Goal: Find contact information: Find contact information

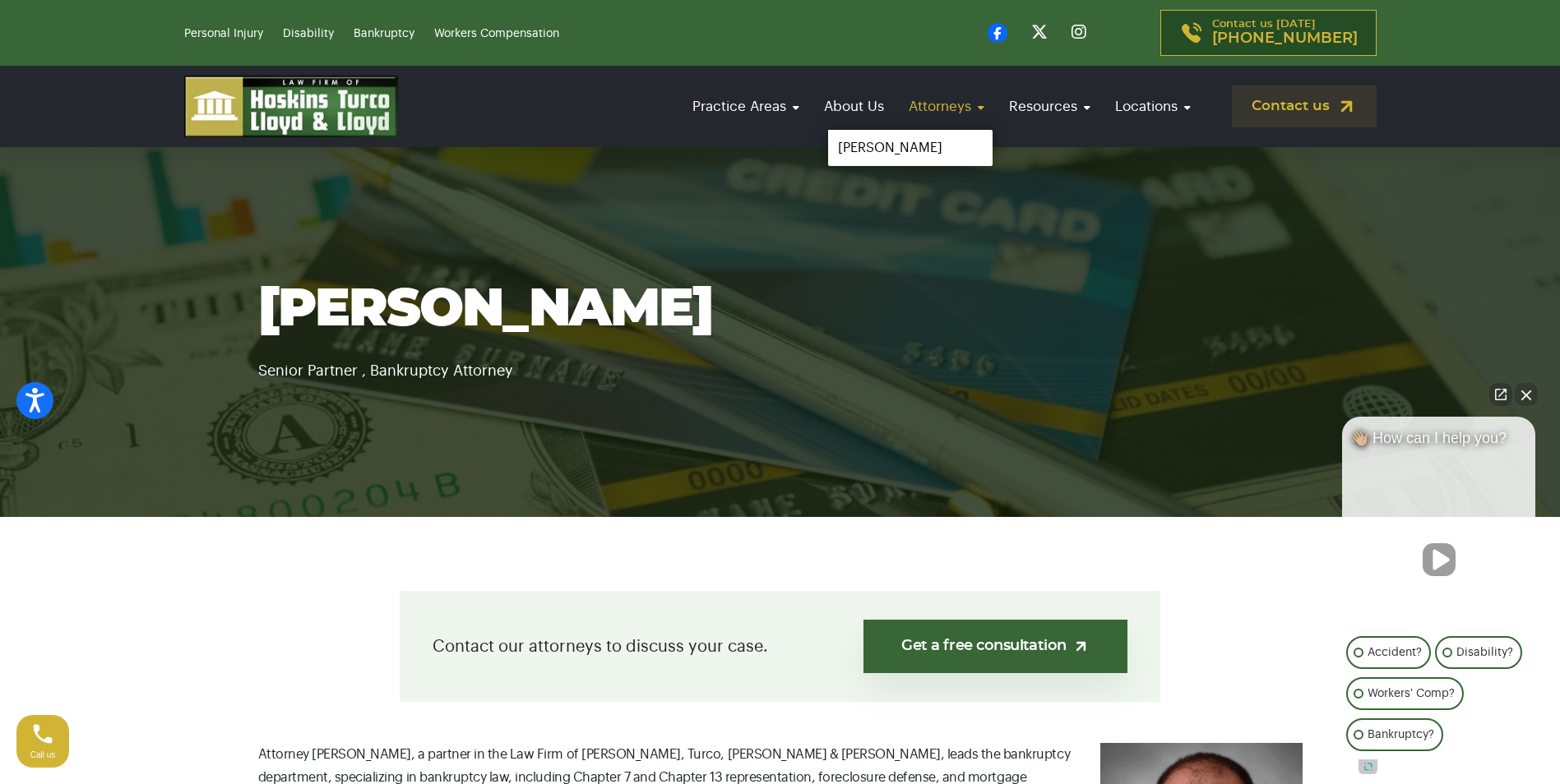
click at [935, 117] on link "Attorneys" at bounding box center [947, 106] width 92 height 47
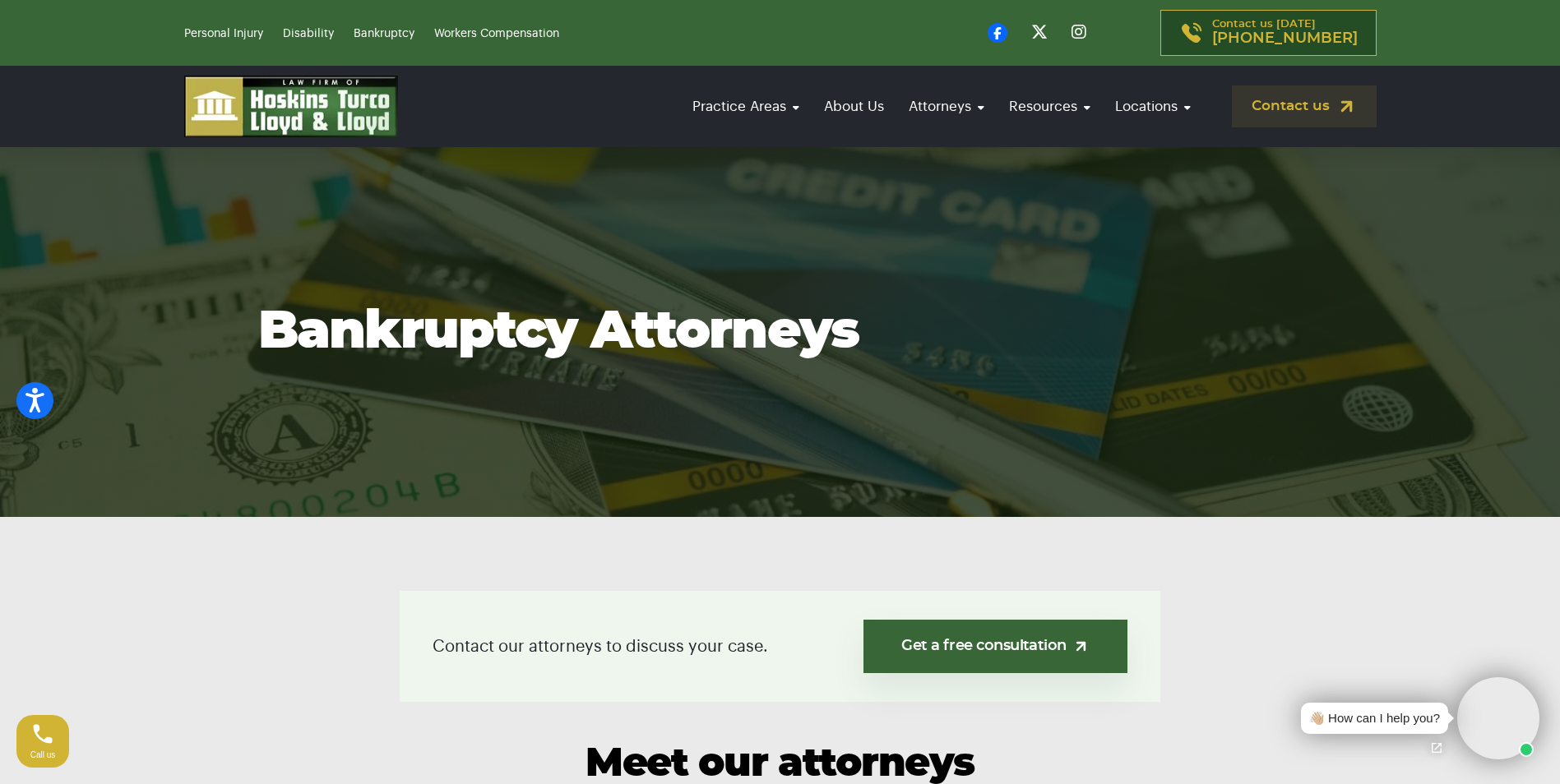
click at [310, 117] on img at bounding box center [292, 106] width 214 height 62
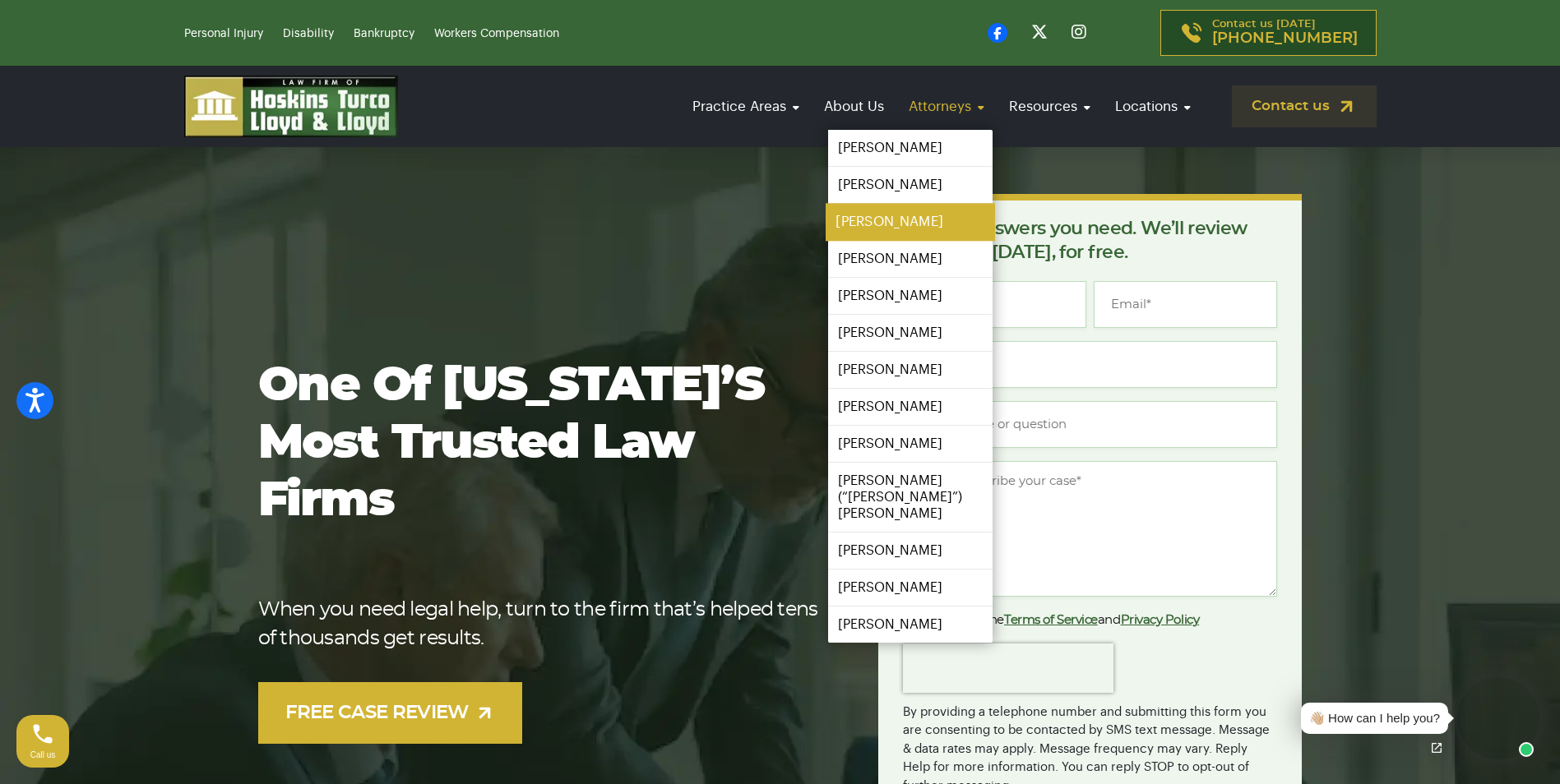
click at [878, 225] on link "[PERSON_NAME]" at bounding box center [911, 222] width 170 height 37
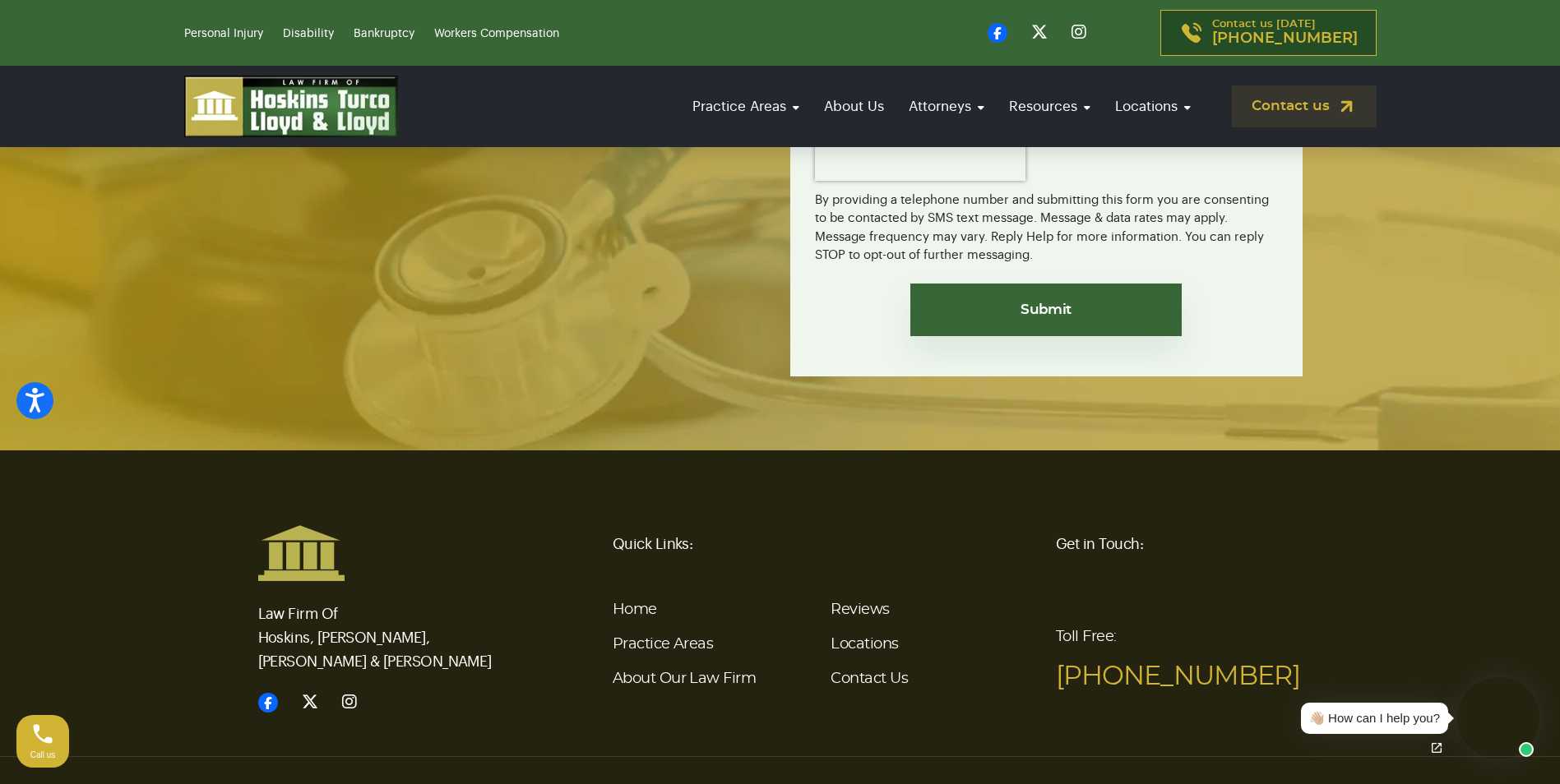
scroll to position [3523, 0]
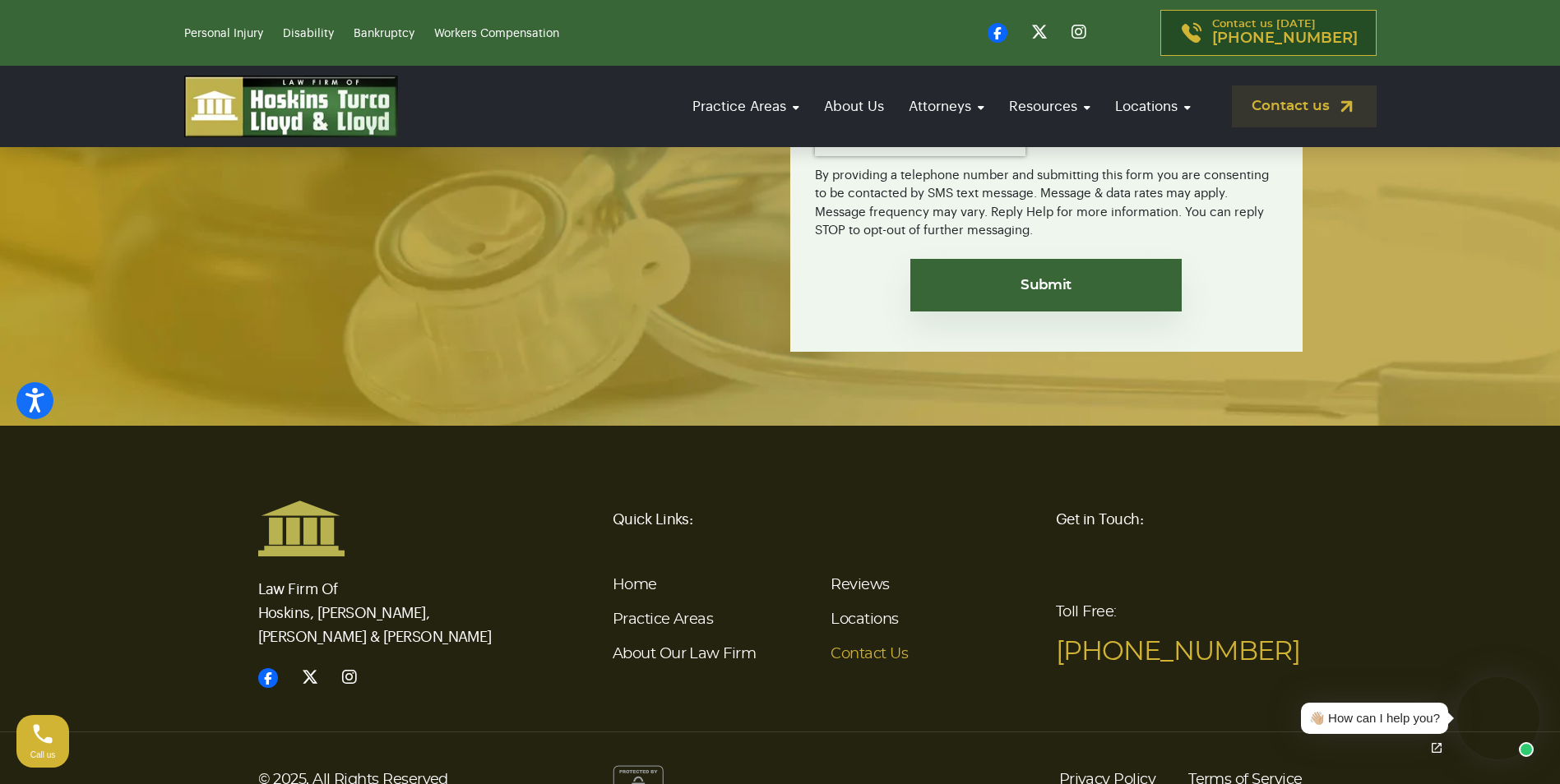
click at [887, 647] on link "Contact Us" at bounding box center [869, 655] width 77 height 15
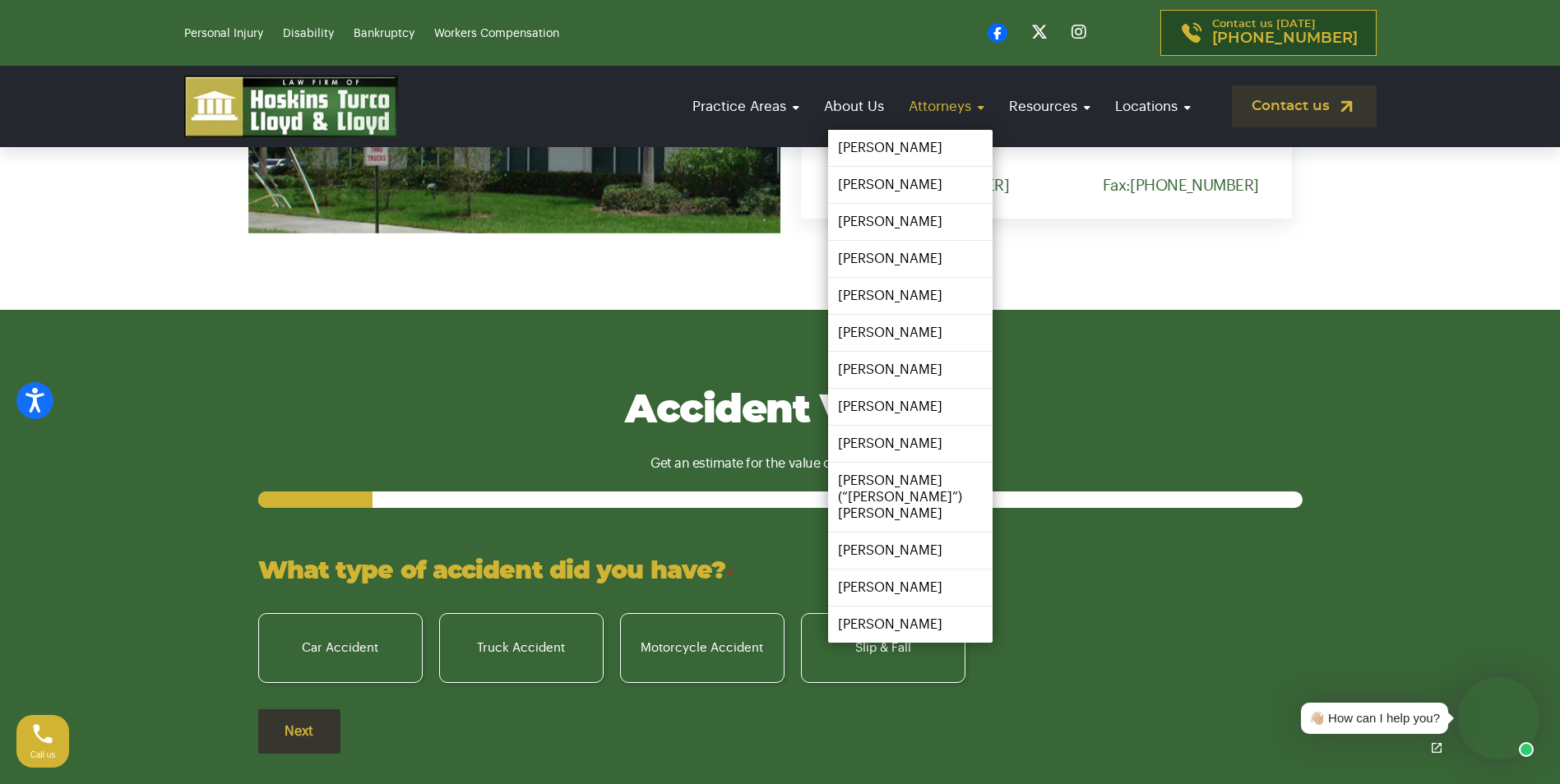
scroll to position [2035, 0]
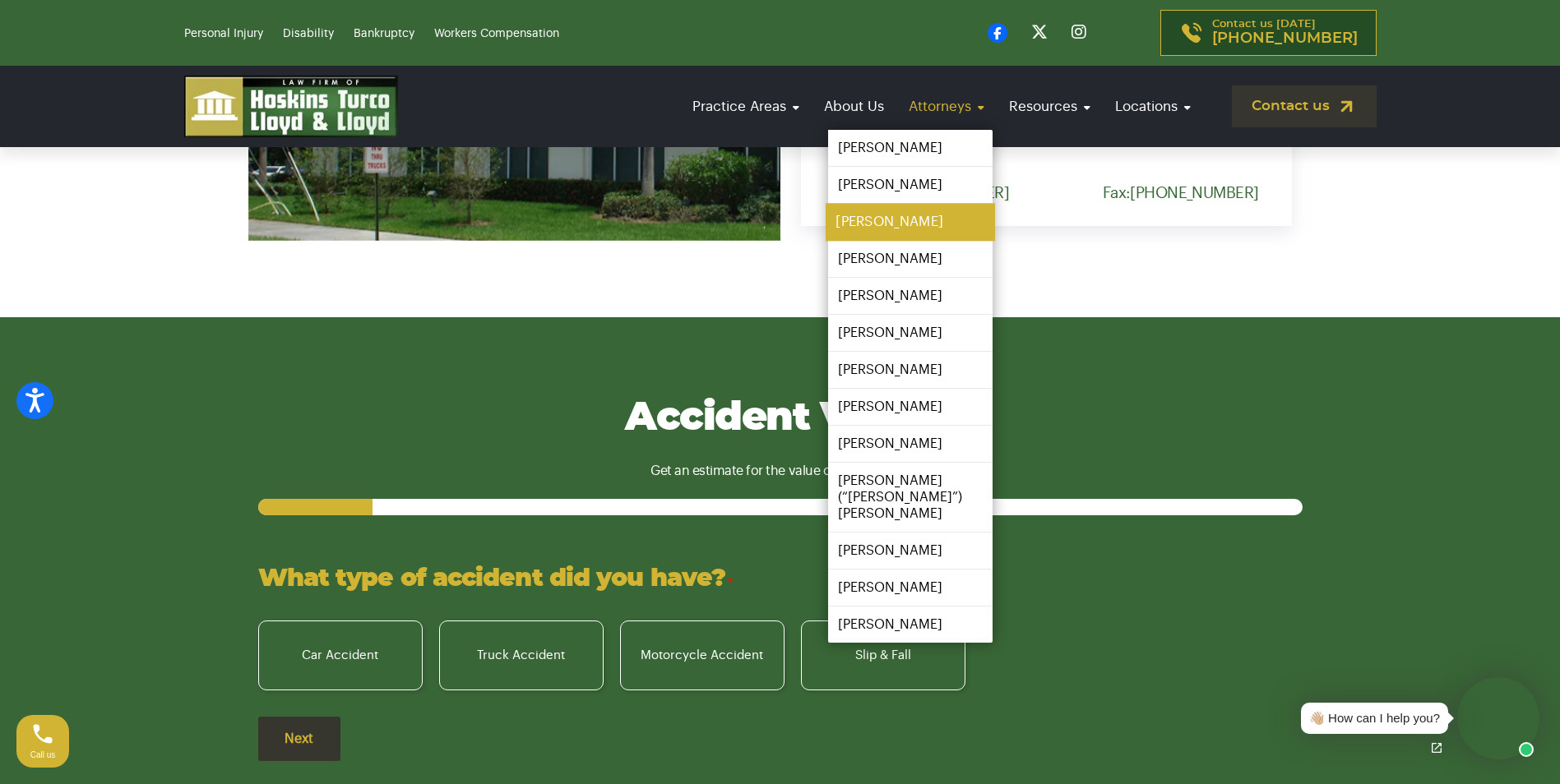
click at [879, 228] on link "[PERSON_NAME]" at bounding box center [911, 222] width 170 height 37
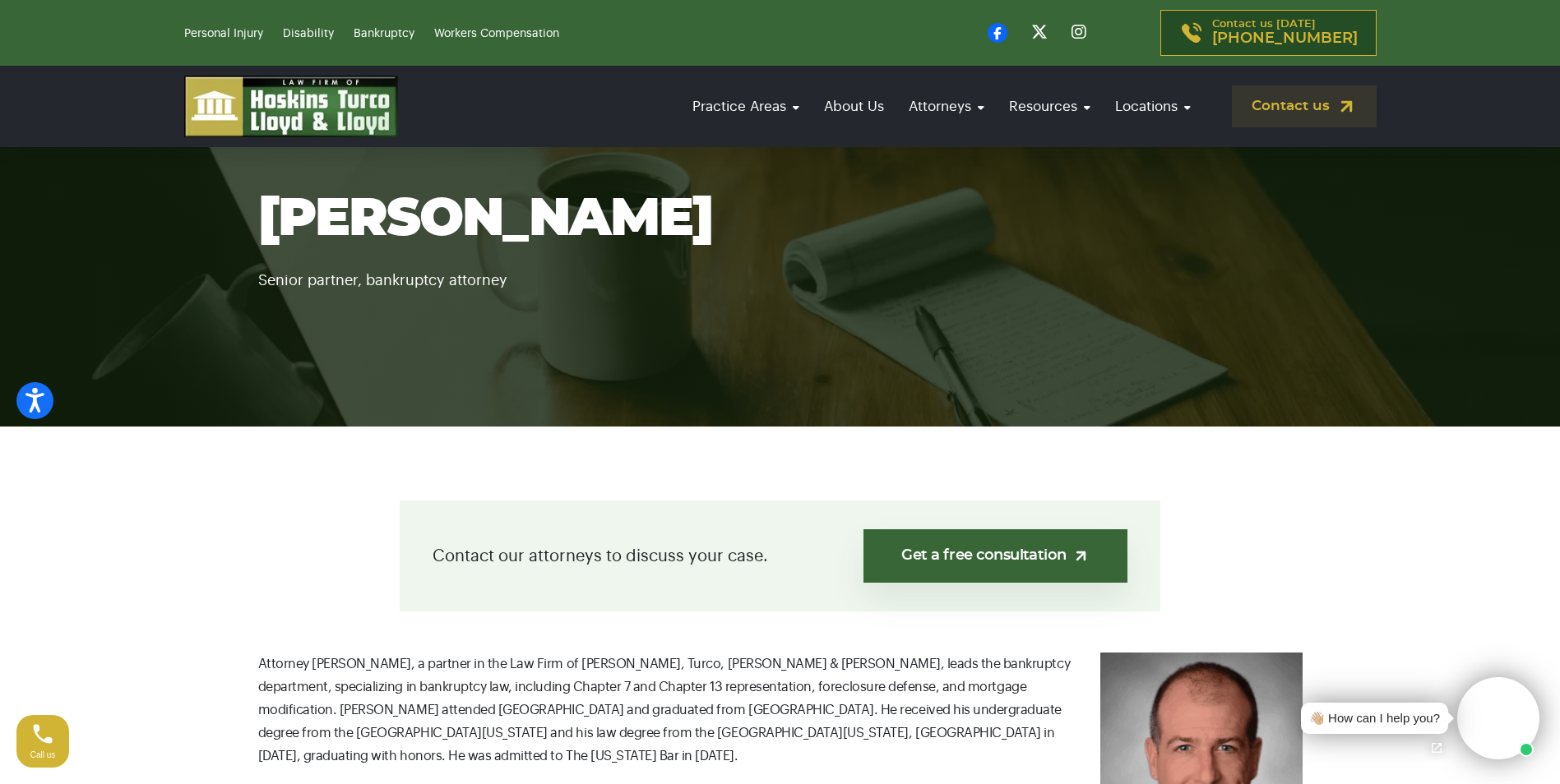
scroll to position [329, 0]
